Goal: Transaction & Acquisition: Purchase product/service

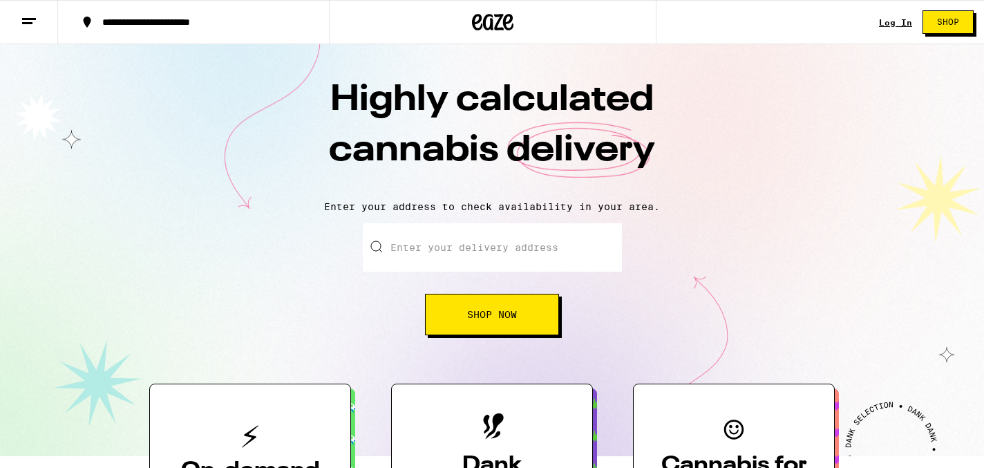
click at [889, 26] on link "Log In" at bounding box center [895, 22] width 33 height 9
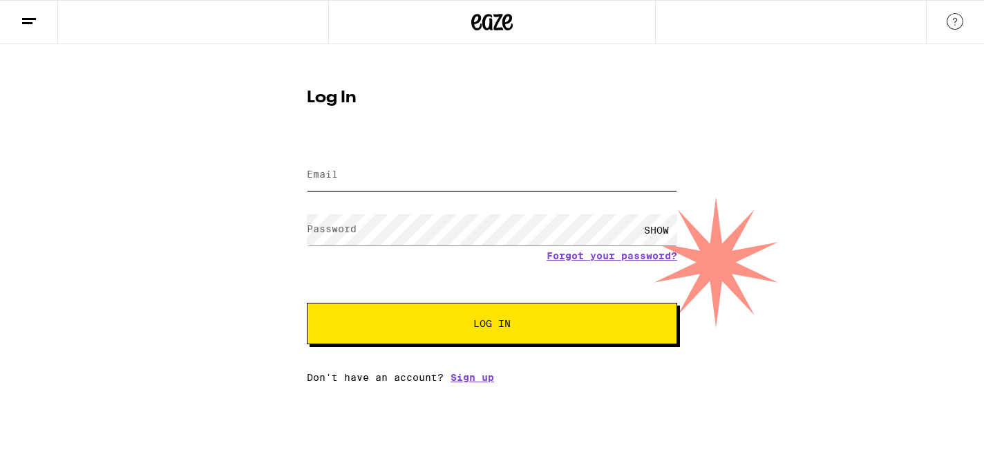
type input "eliacan2@gmail.com"
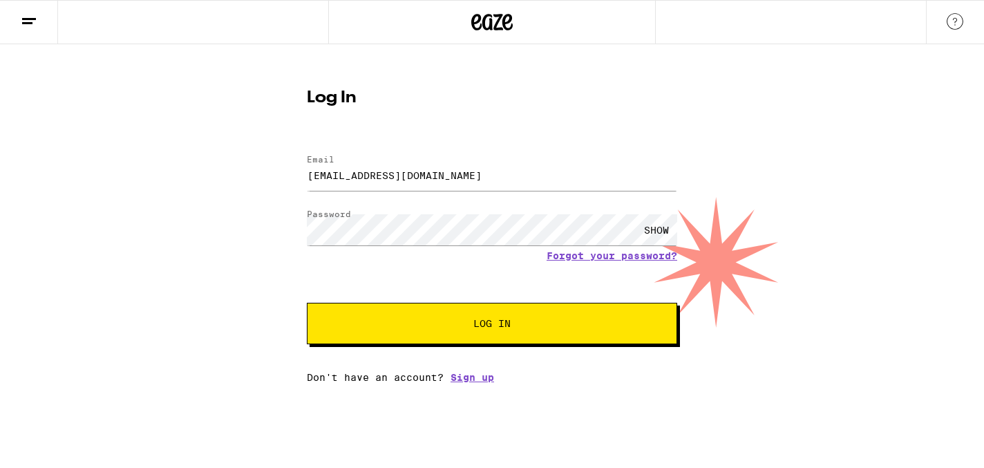
click at [385, 333] on button "Log In" at bounding box center [492, 323] width 370 height 41
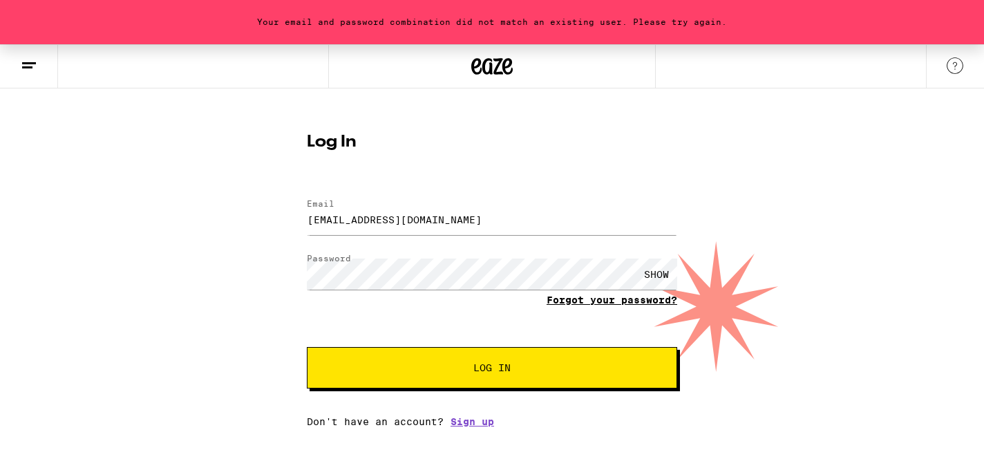
click at [623, 297] on link "Forgot your password?" at bounding box center [612, 299] width 131 height 11
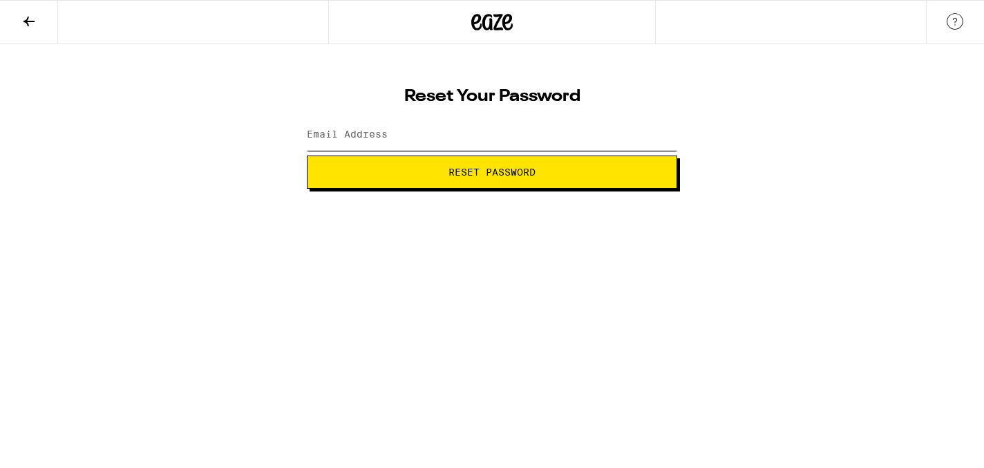
click at [501, 124] on input "Email Address" at bounding box center [492, 135] width 370 height 31
type input "eliacan2@gmail.com"
click at [491, 179] on button "Reset Password" at bounding box center [492, 171] width 370 height 33
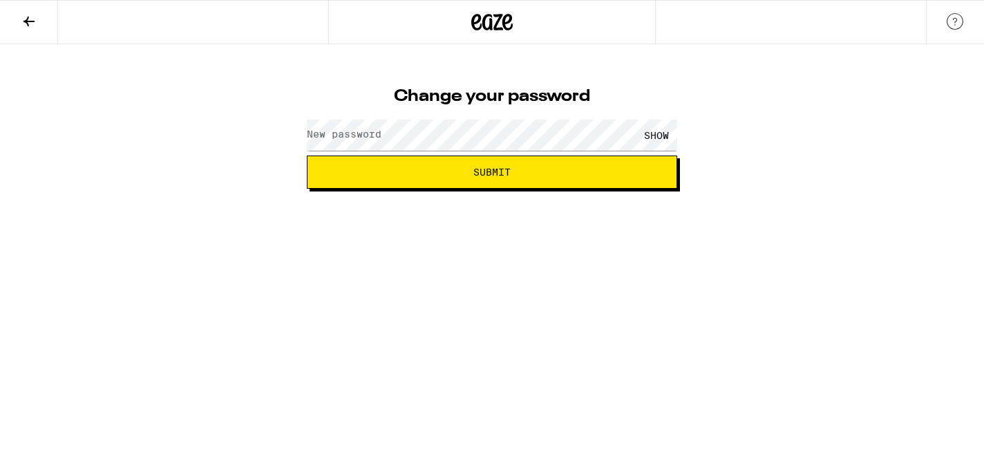
click at [370, 133] on label "New password" at bounding box center [344, 134] width 75 height 11
click at [656, 133] on div "SHOW" at bounding box center [656, 135] width 41 height 31
click at [584, 182] on button "Submit" at bounding box center [492, 171] width 370 height 33
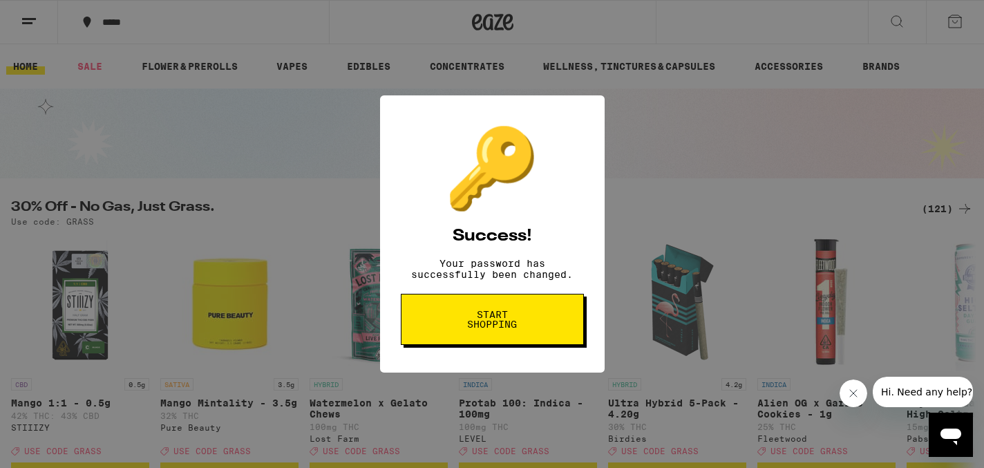
click at [506, 328] on span "Start shopping" at bounding box center [492, 319] width 71 height 19
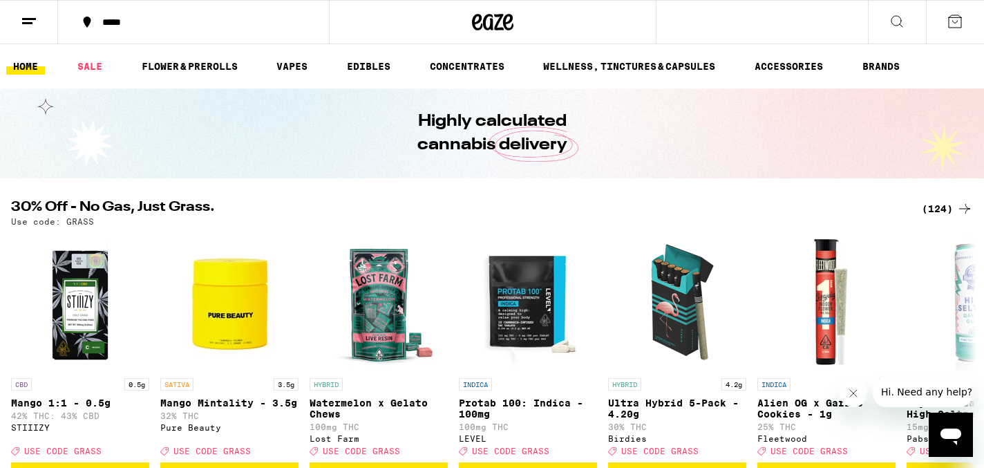
click at [281, 42] on button "*****" at bounding box center [193, 21] width 271 height 41
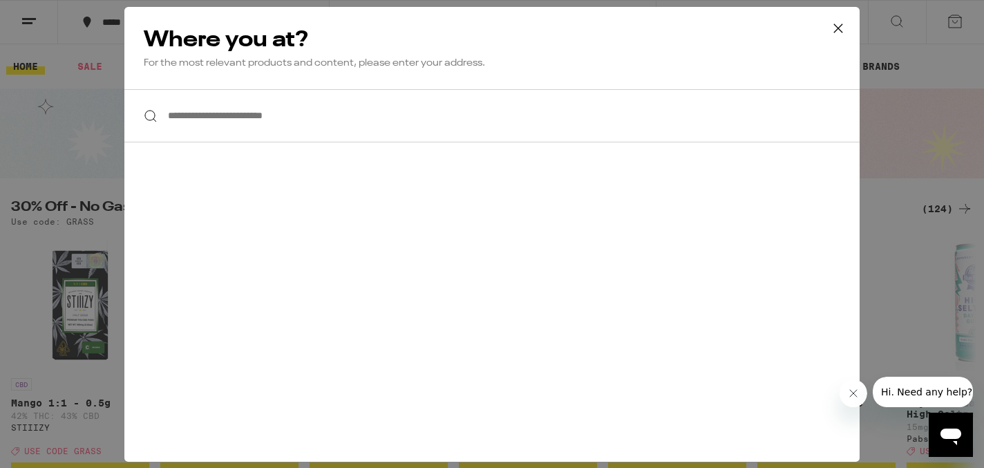
click at [270, 117] on input "**********" at bounding box center [491, 115] width 735 height 53
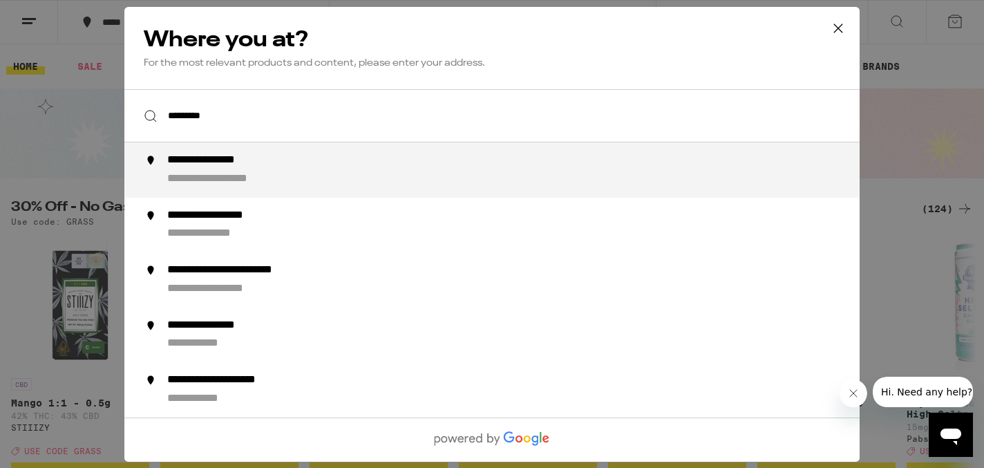
click at [278, 166] on div "**********" at bounding box center [224, 160] width 114 height 15
type input "**********"
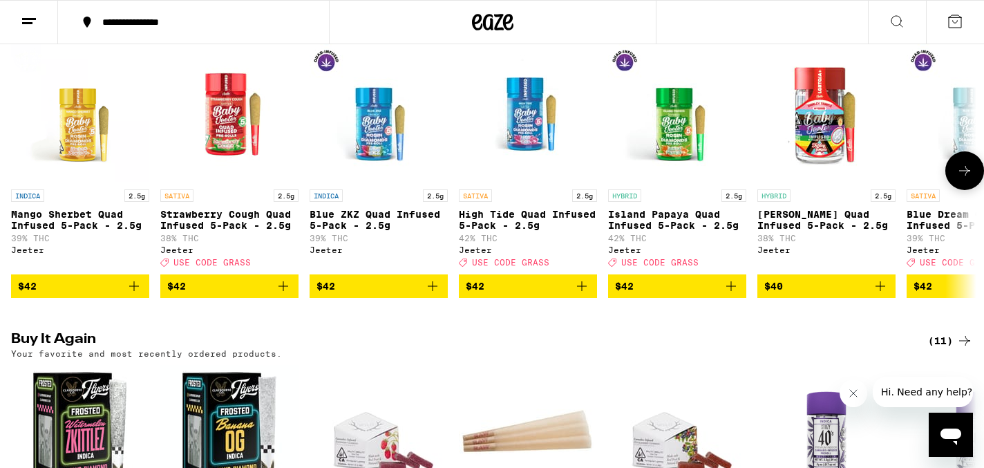
scroll to position [1051, 0]
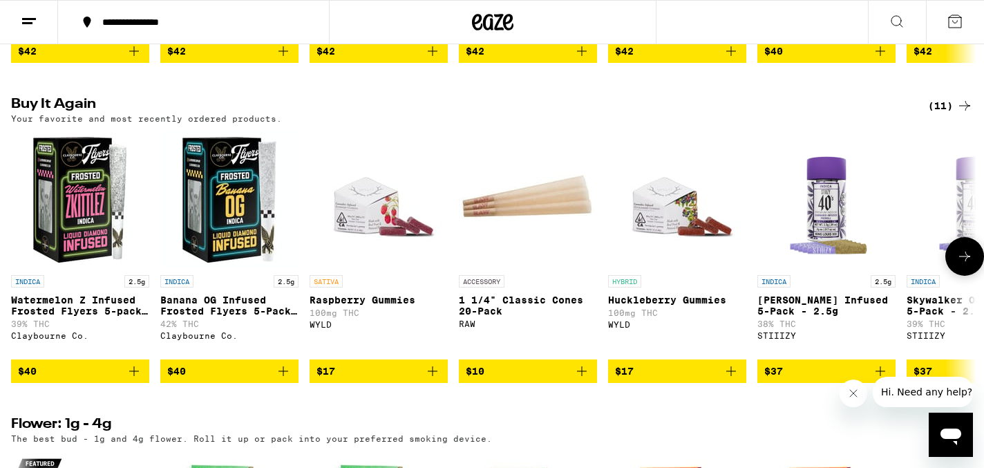
click at [291, 379] on icon "Add to bag" at bounding box center [283, 371] width 17 height 17
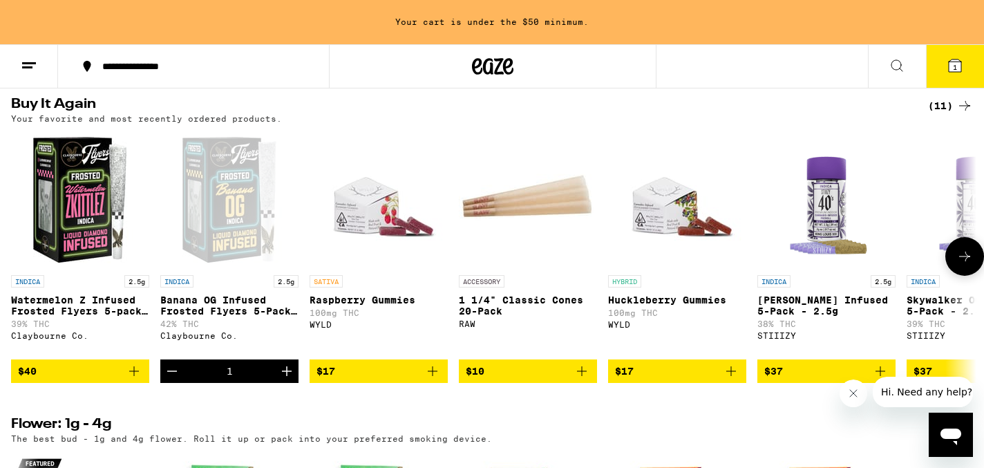
click at [291, 376] on icon "Increment" at bounding box center [287, 371] width 10 height 10
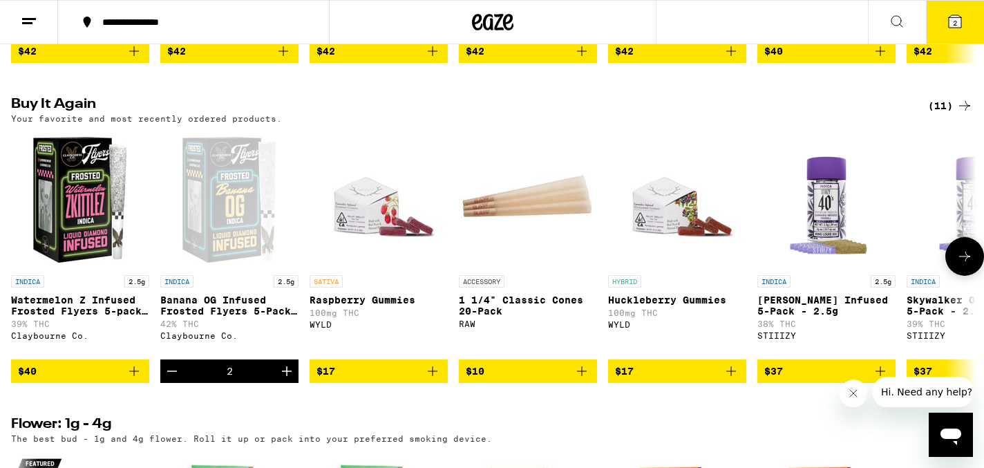
click at [141, 379] on icon "Add to bag" at bounding box center [134, 371] width 17 height 17
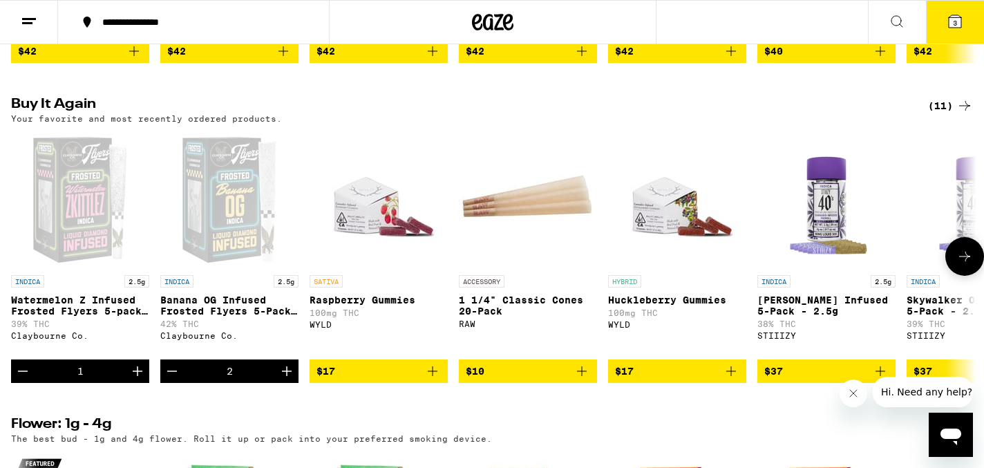
click at [141, 379] on icon "Increment" at bounding box center [137, 371] width 17 height 17
click at [433, 379] on icon "Add to bag" at bounding box center [432, 371] width 17 height 17
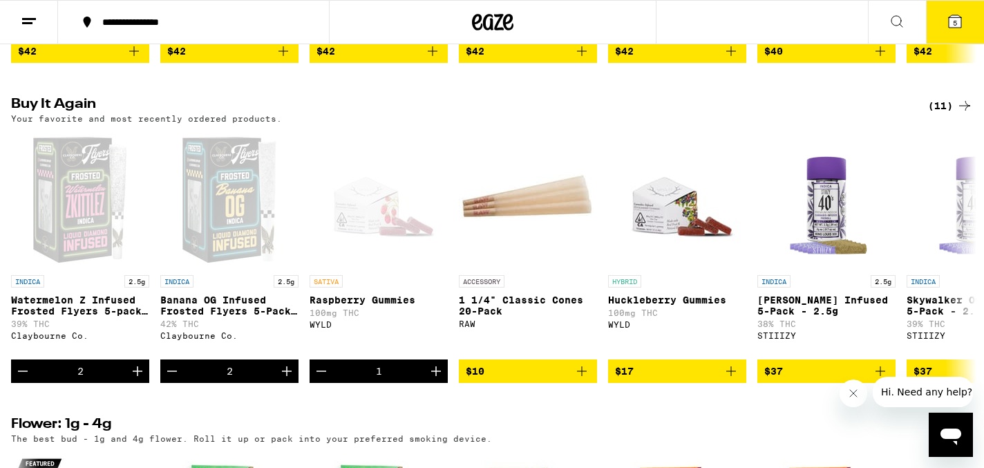
click at [961, 15] on icon at bounding box center [955, 21] width 17 height 17
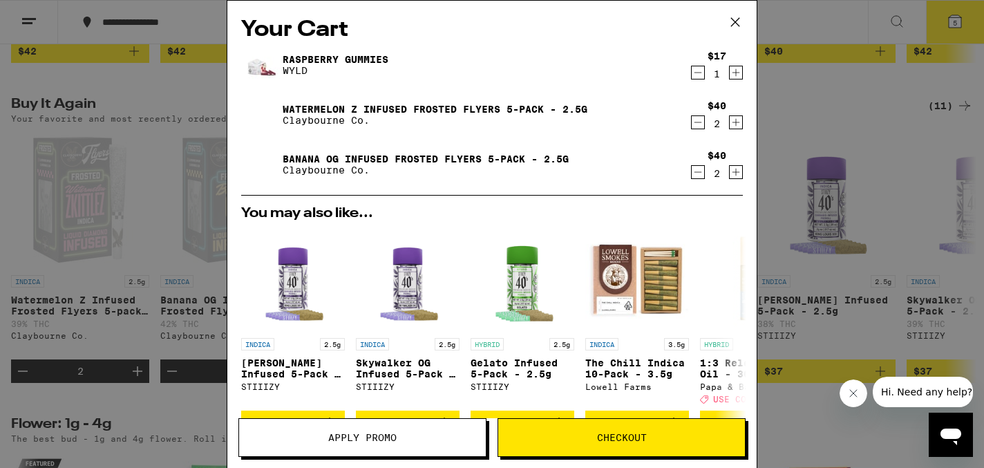
scroll to position [219, 0]
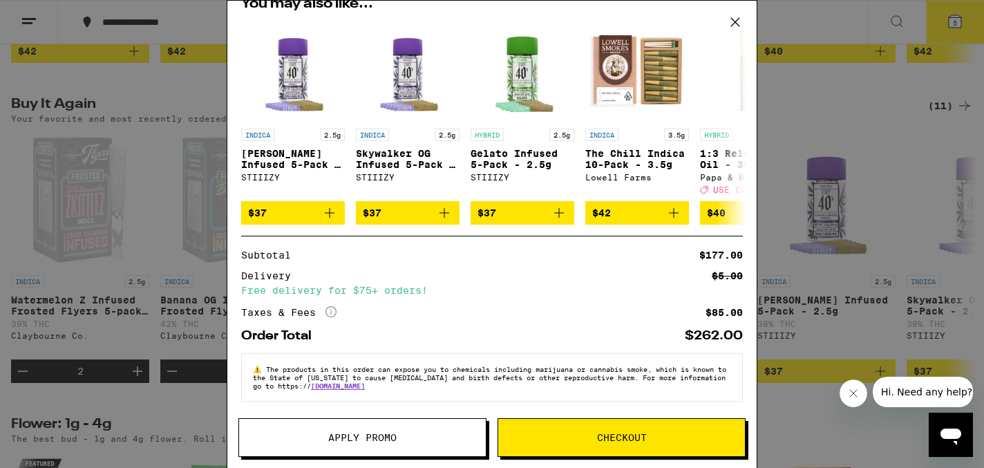
click at [583, 441] on span "Checkout" at bounding box center [621, 438] width 247 height 10
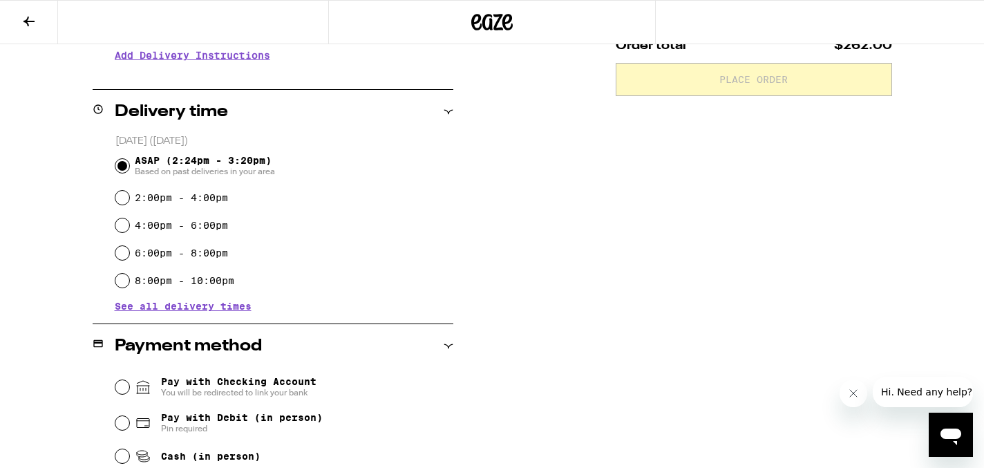
scroll to position [471, 0]
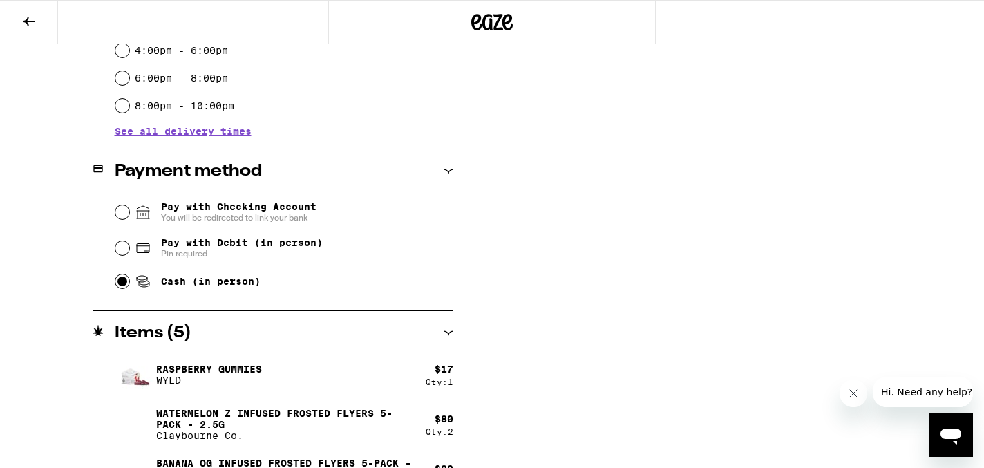
click at [118, 283] on input "Cash (in person)" at bounding box center [122, 281] width 14 height 14
radio input "true"
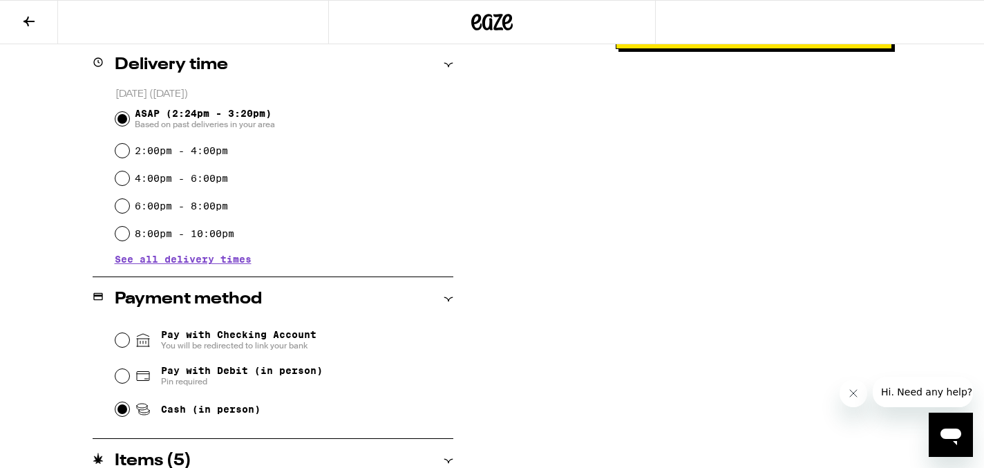
scroll to position [0, 0]
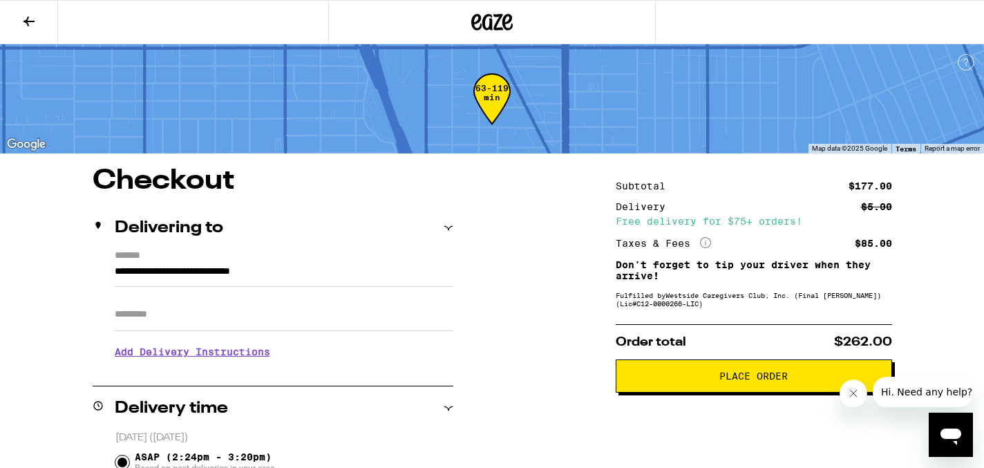
click at [703, 381] on span "Place Order" at bounding box center [753, 376] width 253 height 10
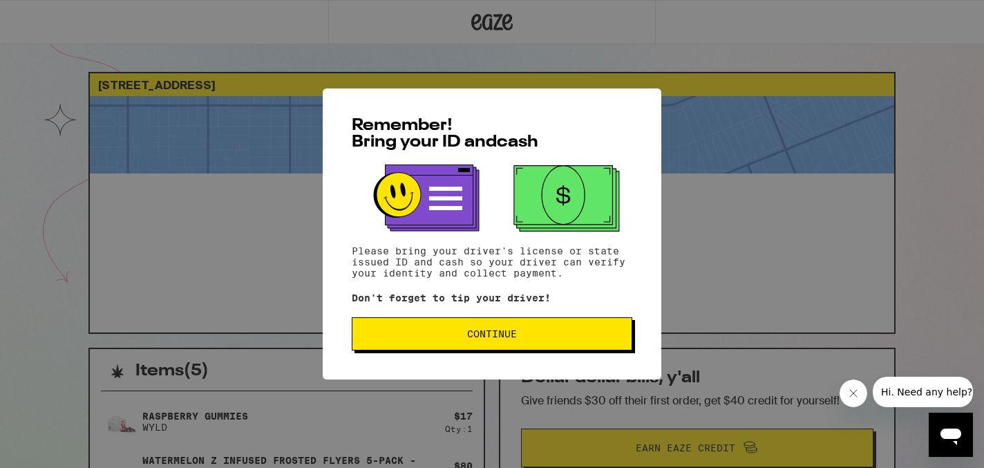
click at [421, 347] on button "Continue" at bounding box center [492, 333] width 281 height 33
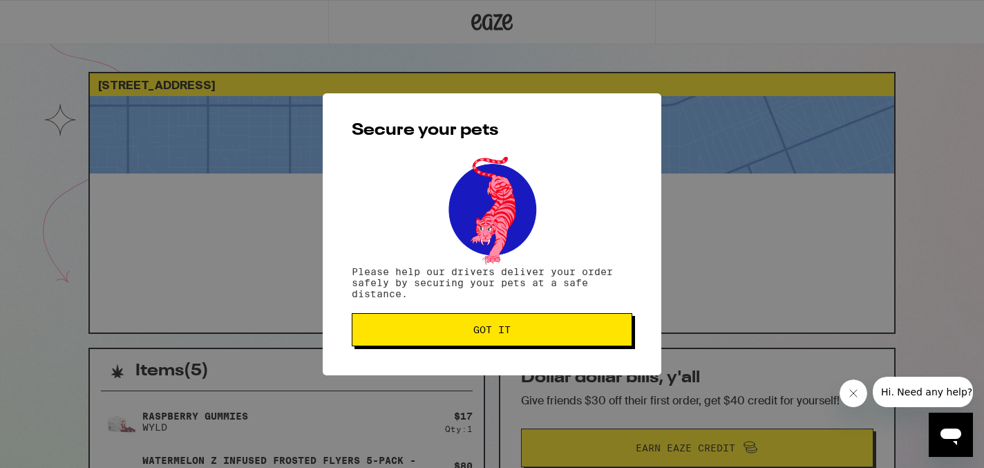
click at [423, 341] on button "Got it" at bounding box center [492, 329] width 281 height 33
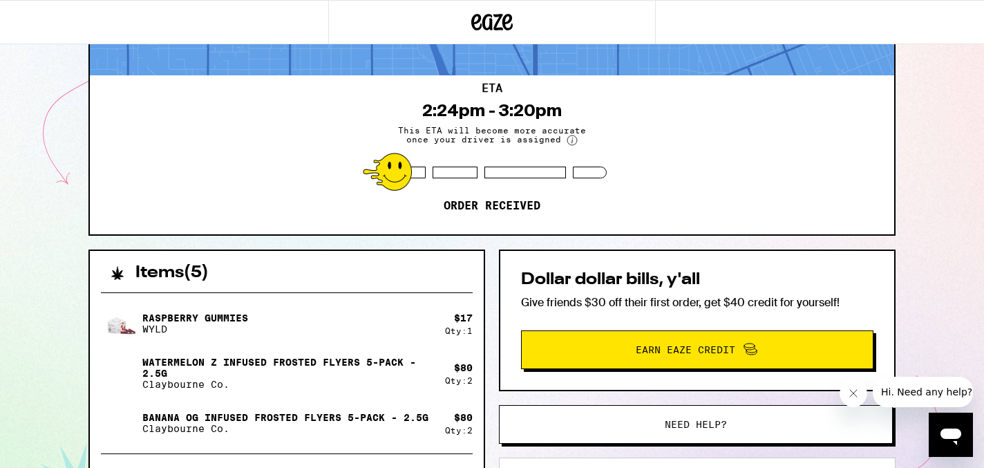
scroll to position [87, 0]
